Goal: Information Seeking & Learning: Learn about a topic

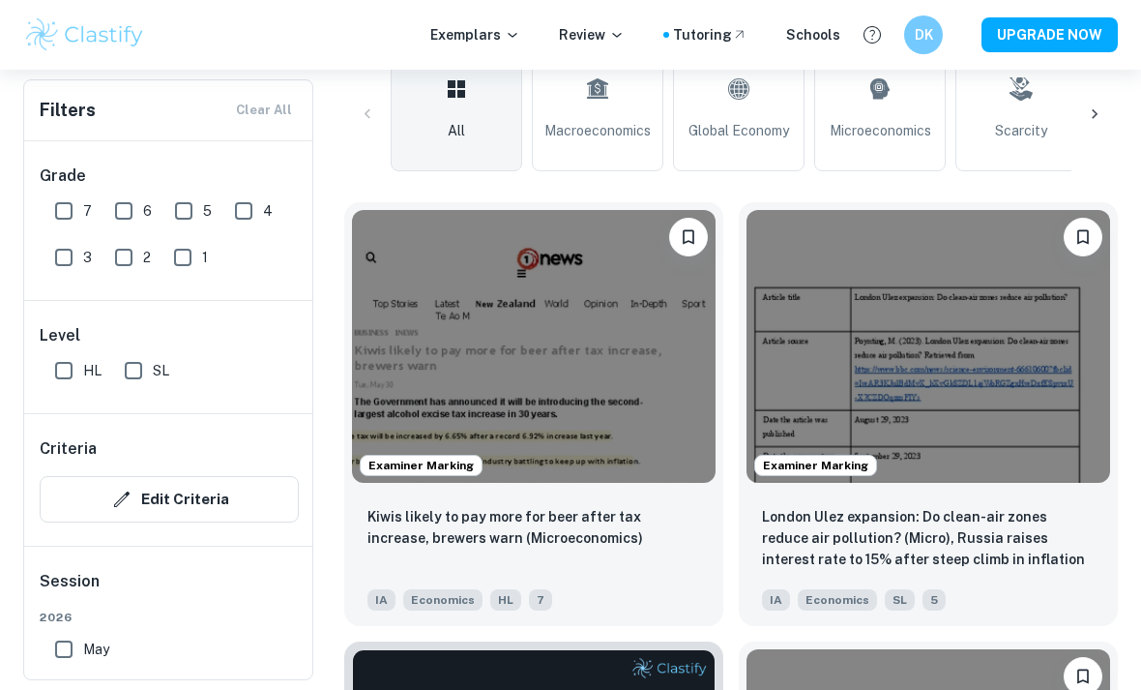
scroll to position [478, 0]
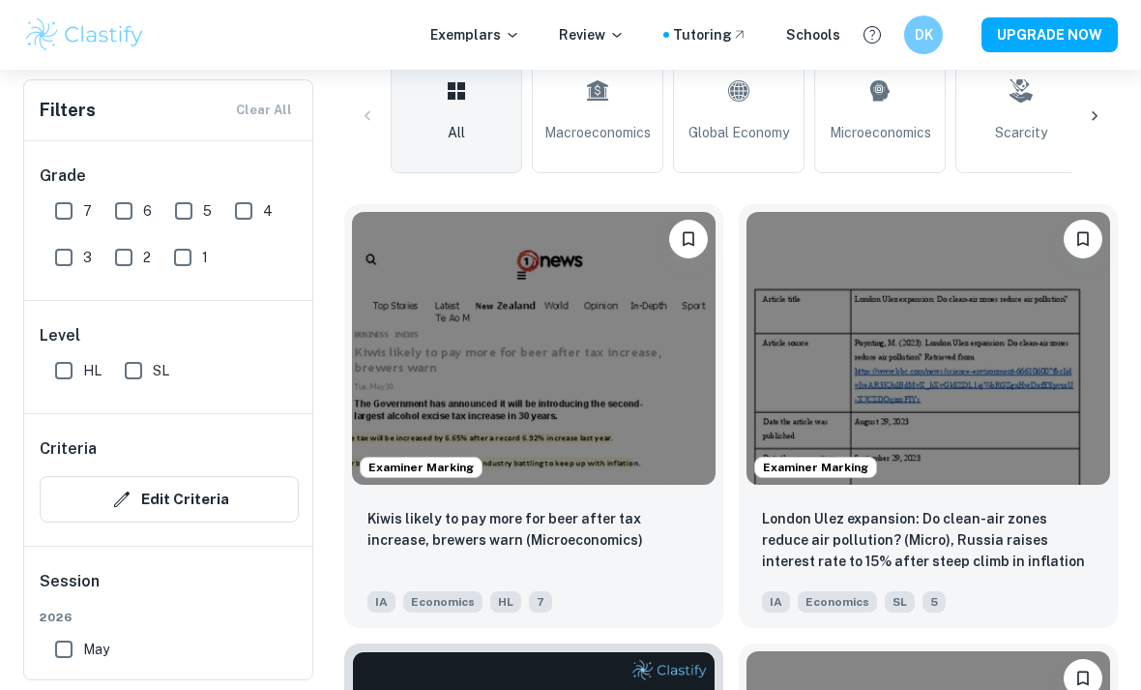
click at [554, 515] on p "Kiwis likely to pay more for beer after tax increase, brewers warn (Microeconom…" at bounding box center [534, 529] width 333 height 43
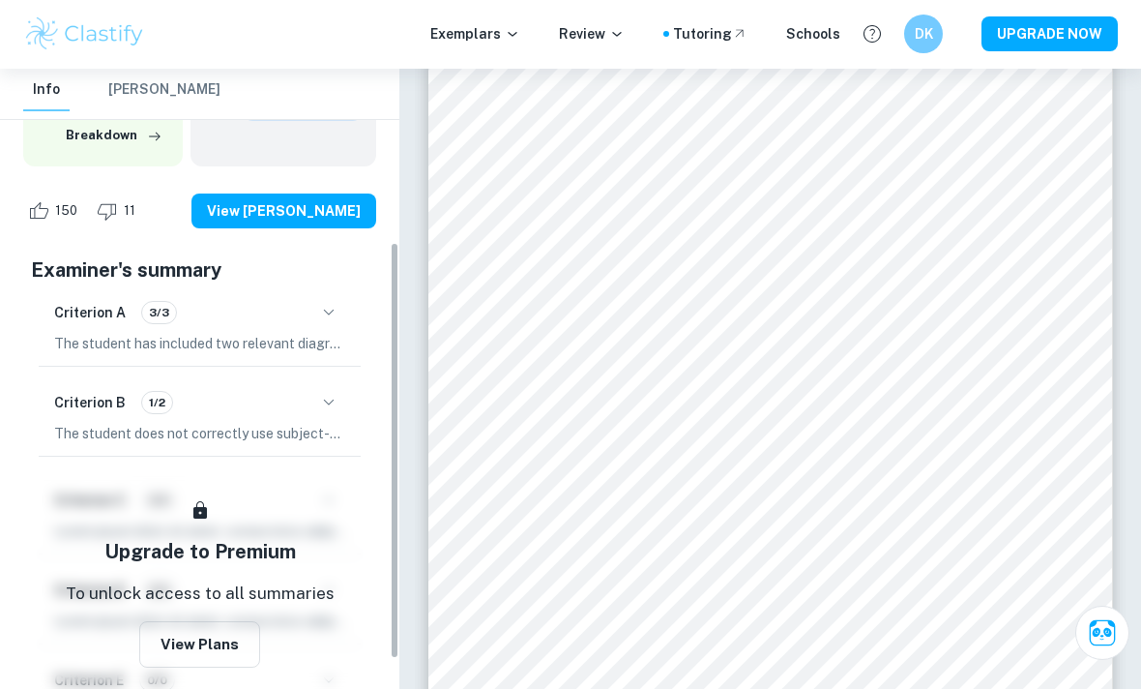
scroll to position [305, 0]
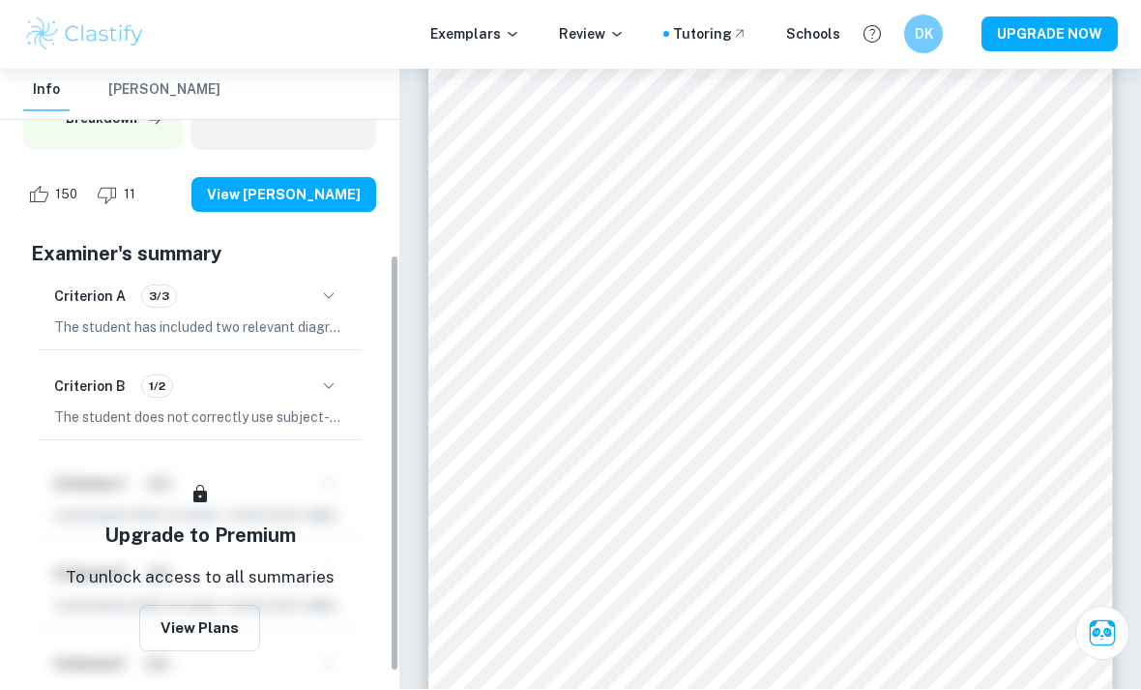
click at [334, 288] on icon "button" at bounding box center [328, 296] width 23 height 23
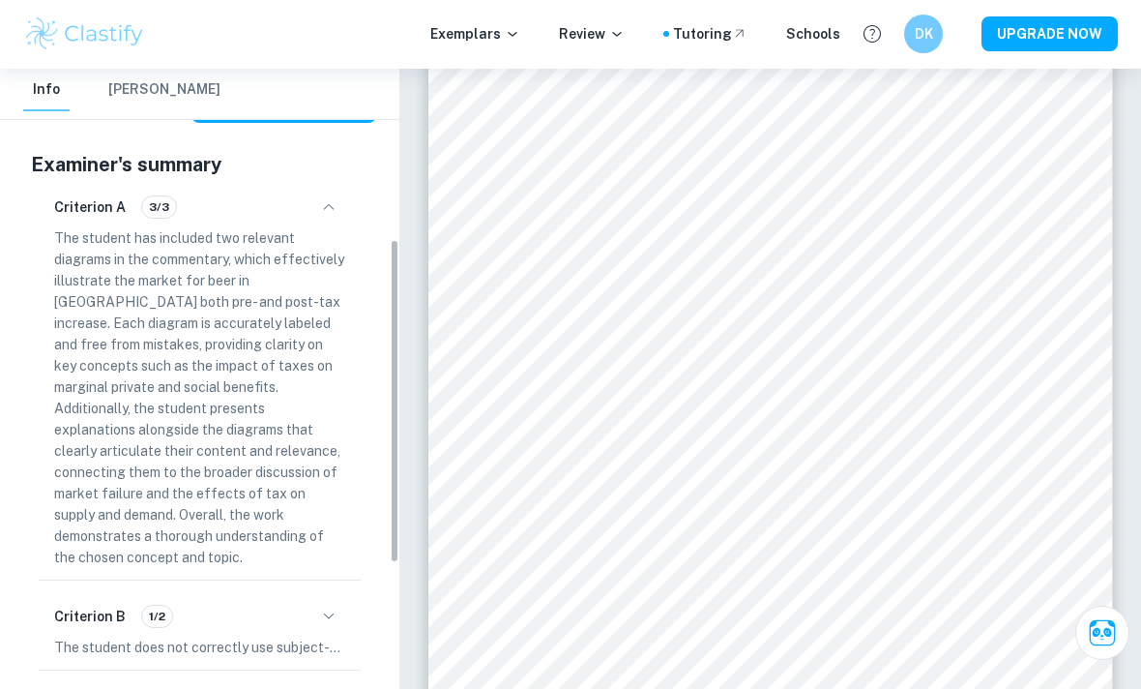
scroll to position [412, 0]
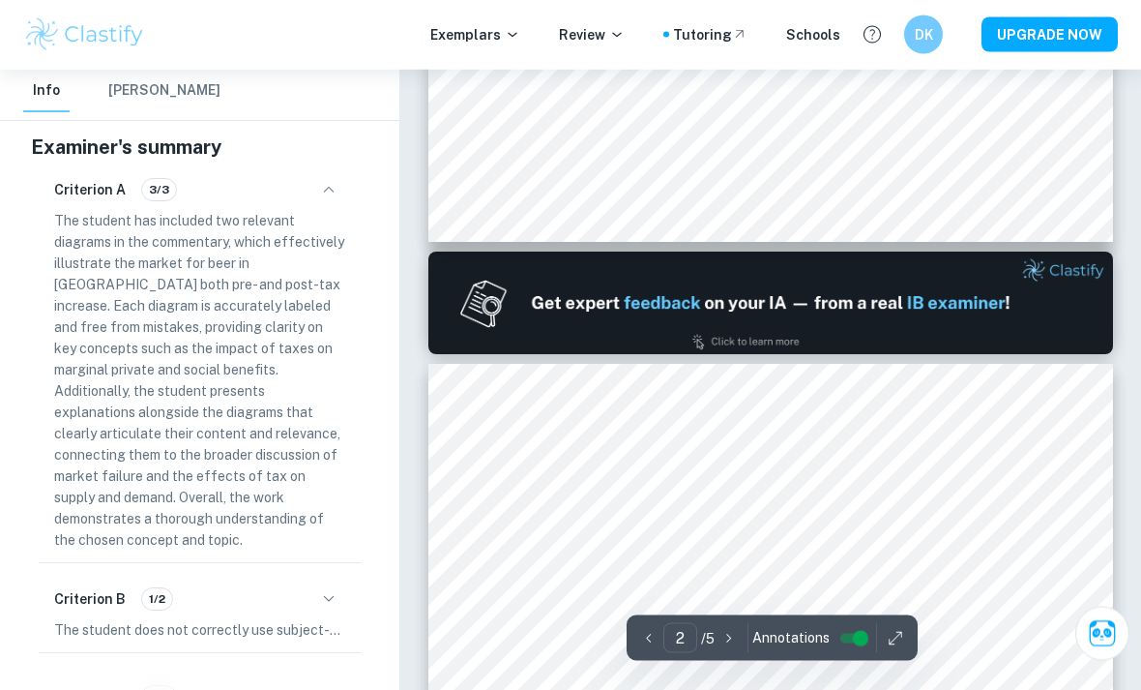
type input "1"
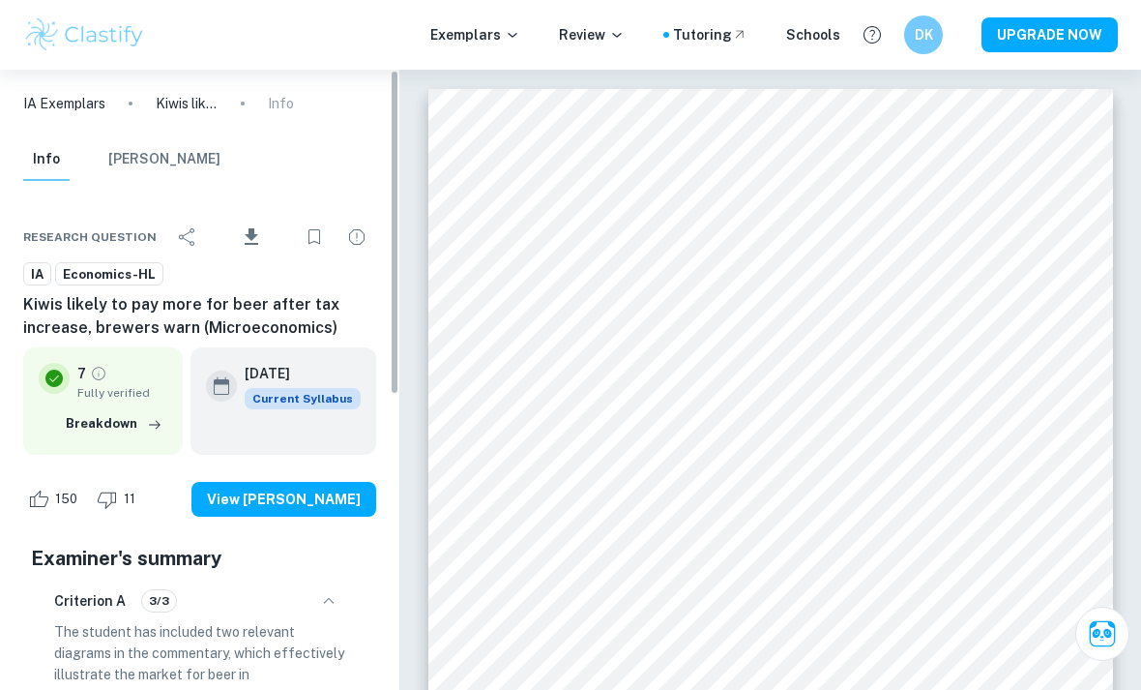
scroll to position [0, 0]
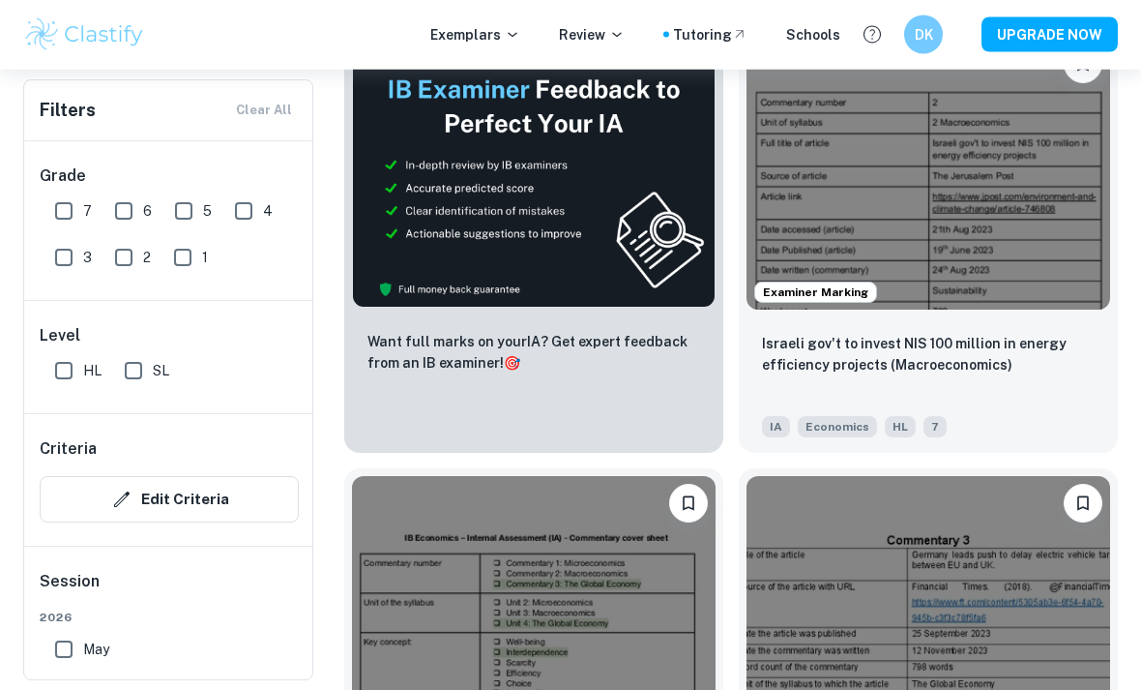
scroll to position [1092, 0]
click at [1002, 340] on p "Israeli gov't to invest NIS 100 million in energy efficiency projects (Macroeco…" at bounding box center [928, 354] width 333 height 43
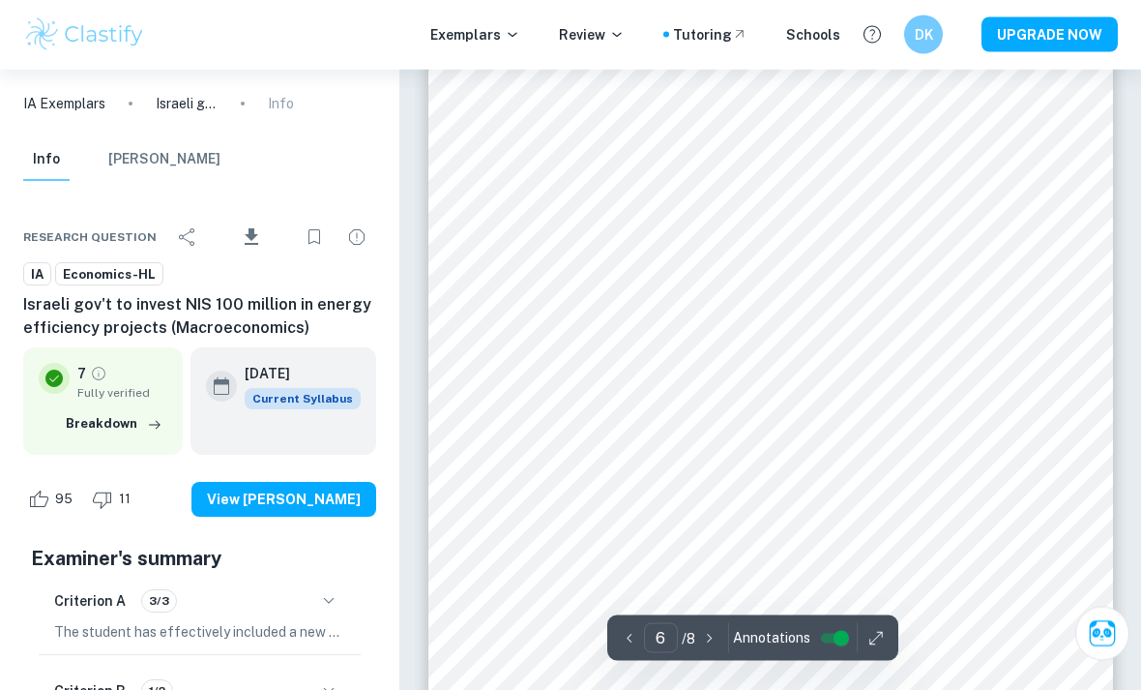
scroll to position [5209, 0]
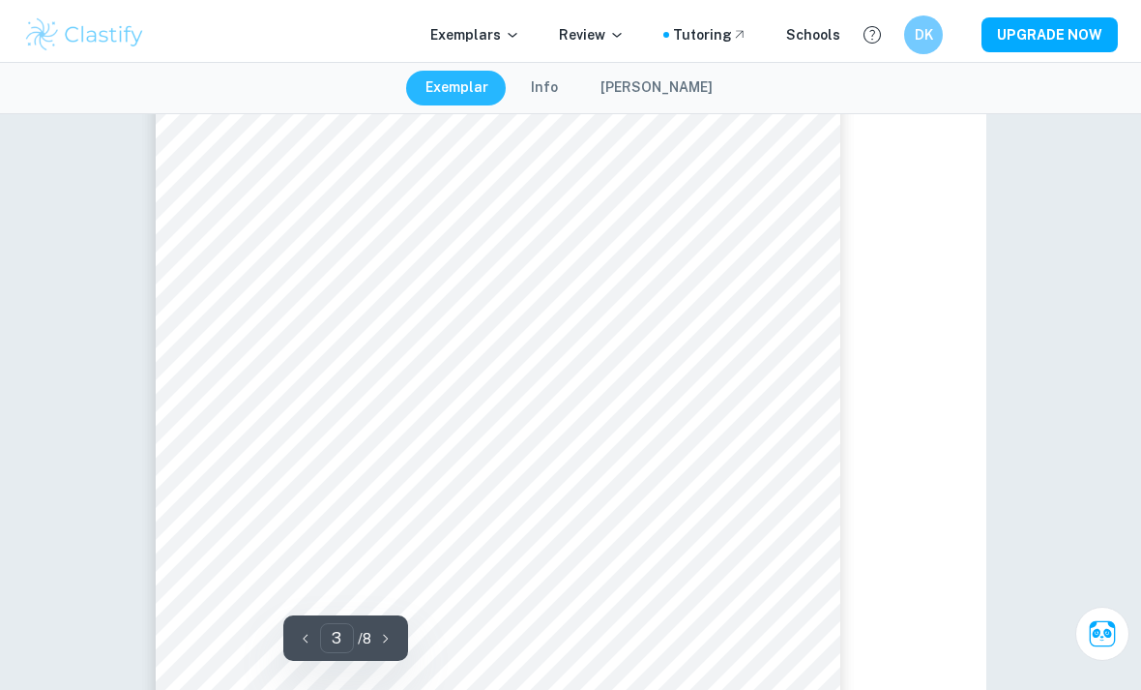
type input "2"
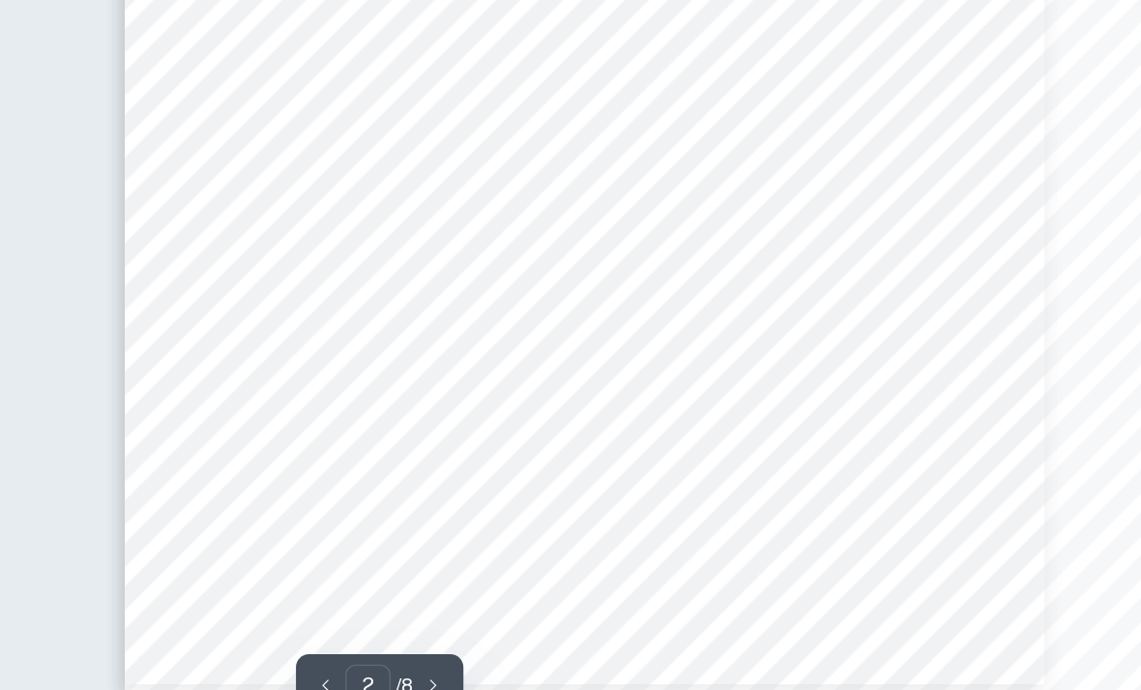
scroll to position [1790, 0]
